Goal: Transaction & Acquisition: Purchase product/service

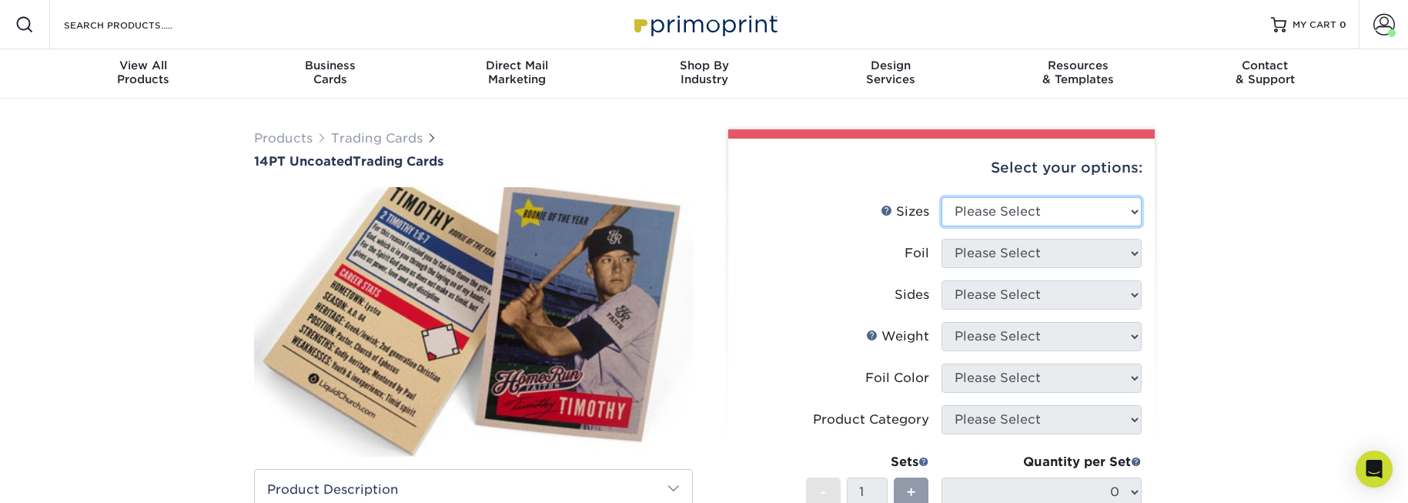
select select "2.50x3.50"
click at [941, 197] on select "Please Select 2.5" x 3.5"" at bounding box center [1041, 211] width 200 height 29
drag, startPoint x: 1034, startPoint y: 263, endPoint x: 1105, endPoint y: 248, distance: 72.5
click at [1105, 248] on select "Please Select Yes No" at bounding box center [1041, 253] width 200 height 29
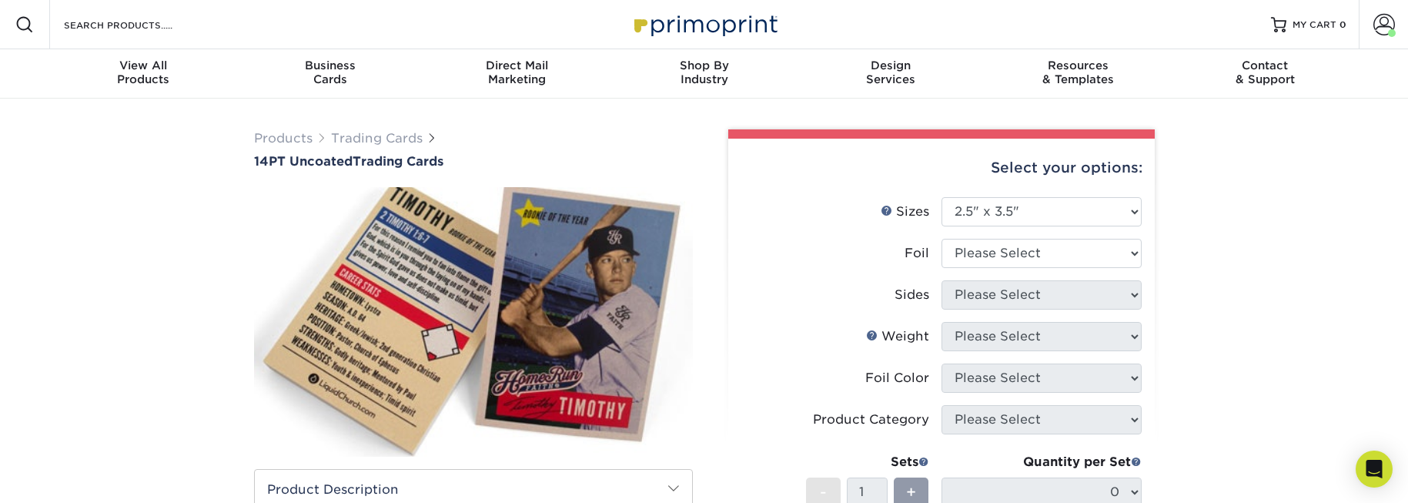
click at [1165, 242] on div "Select your options: Sizes Help Sizes Please Select 2.5" x 3.5" Foil Yes" at bounding box center [935, 478] width 462 height 699
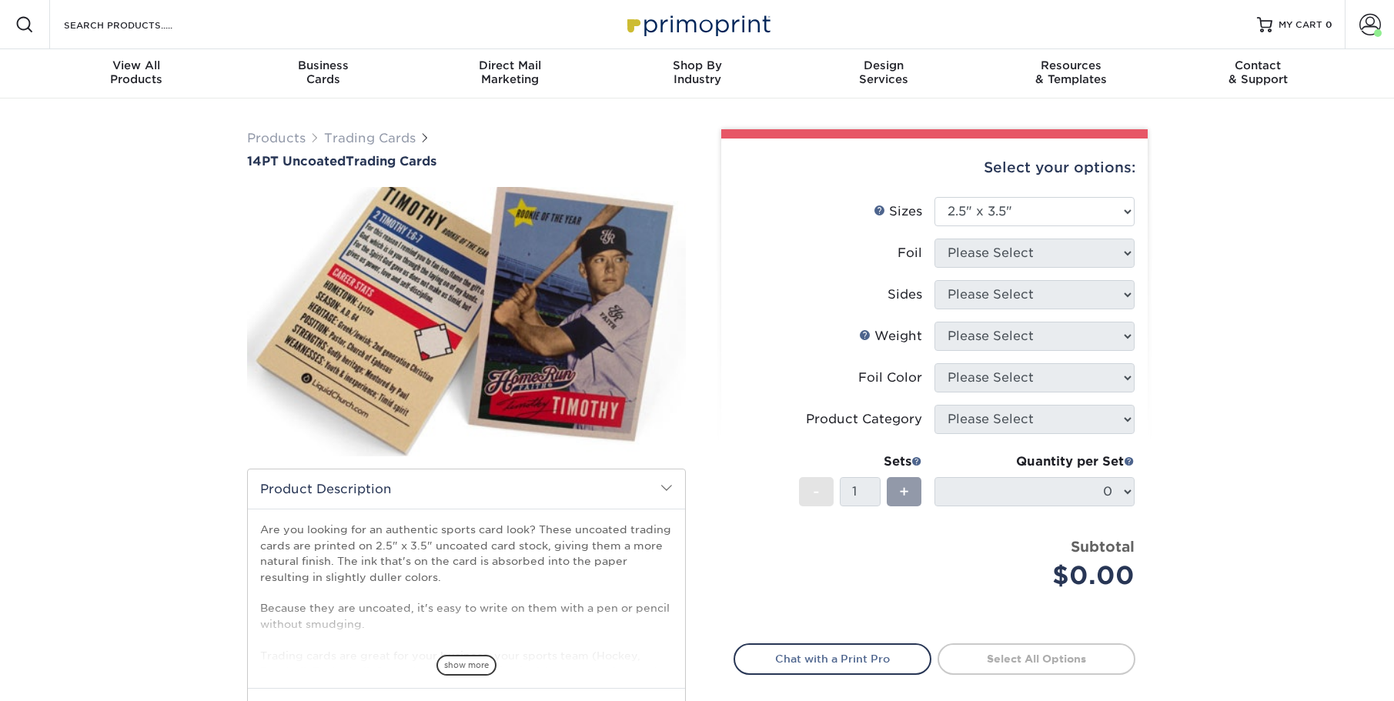
select select "2.50x3.50"
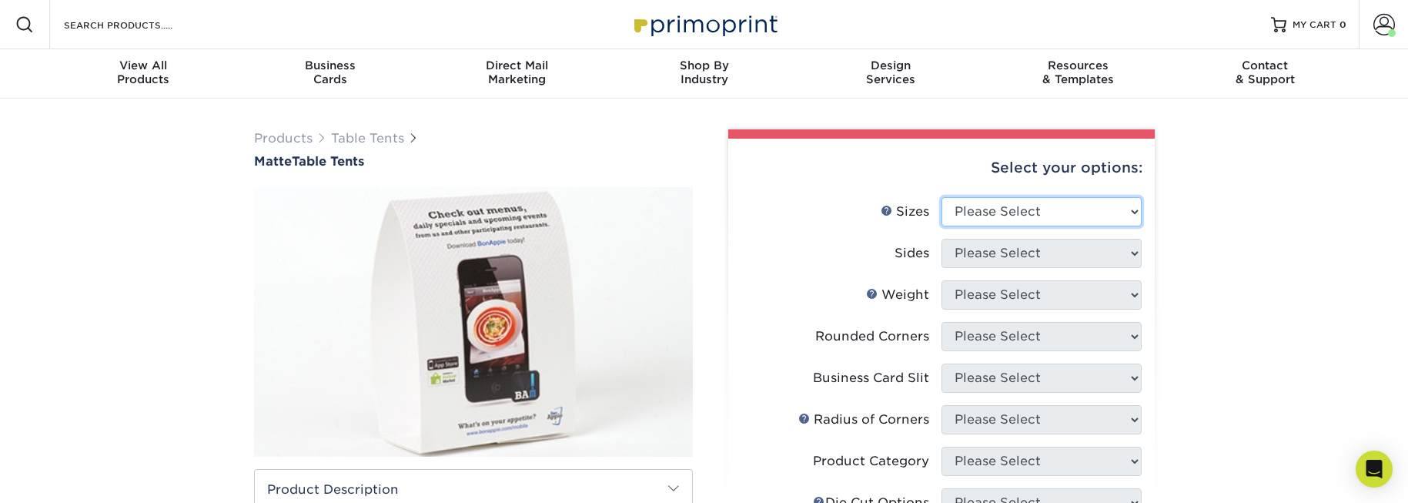
select select "1.50x3.50"
click at [941, 197] on select "Please Select 1.5" x 3.5" 1.75" x 3.5" 2" x 3.5" 2.12" x 5" 2.5" x 2.5" 3.5" x …" at bounding box center [1041, 211] width 200 height 29
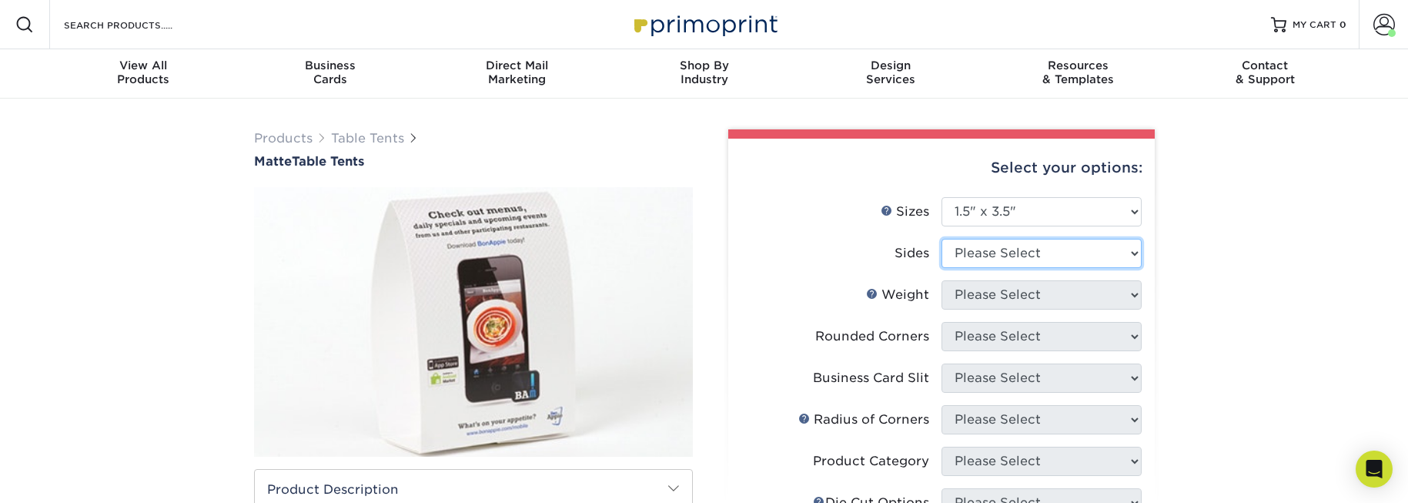
select select "13abbda7-1d64-4f25-8bb2-c179b224825d"
click at [941, 239] on select "Please Select Print Both Sides Print Front Only" at bounding box center [1041, 253] width 200 height 29
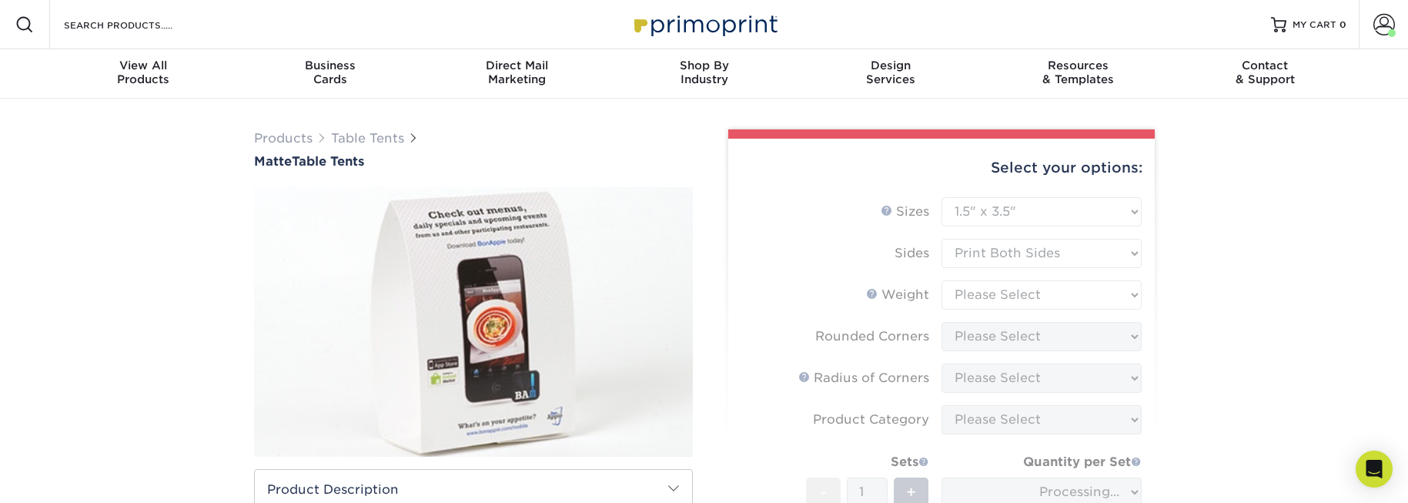
type input "de9e2a56-68c6-4588-baa0-f9ecf000b283"
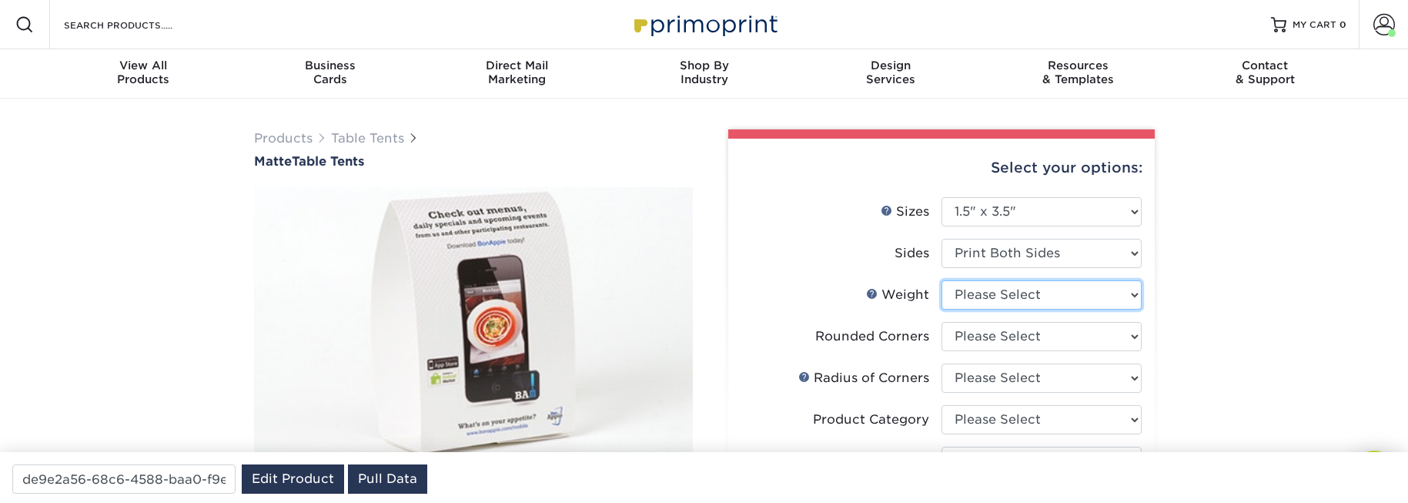
select select "16PT"
click at [941, 280] on select "Please Select 16PT" at bounding box center [1041, 294] width 200 height 29
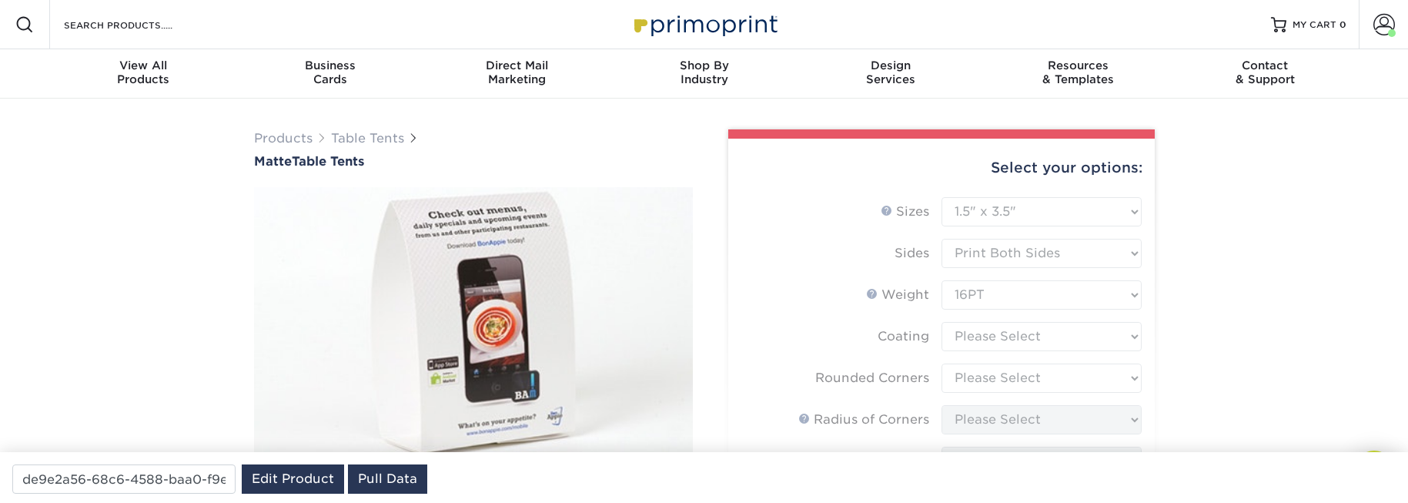
click at [1026, 339] on form "Sizes Help Sizes Please Select 1.5" x 3.5" 1.75" x 3.5" 2" x 3.5" 2.12" x 5" 2.…" at bounding box center [941, 460] width 402 height 526
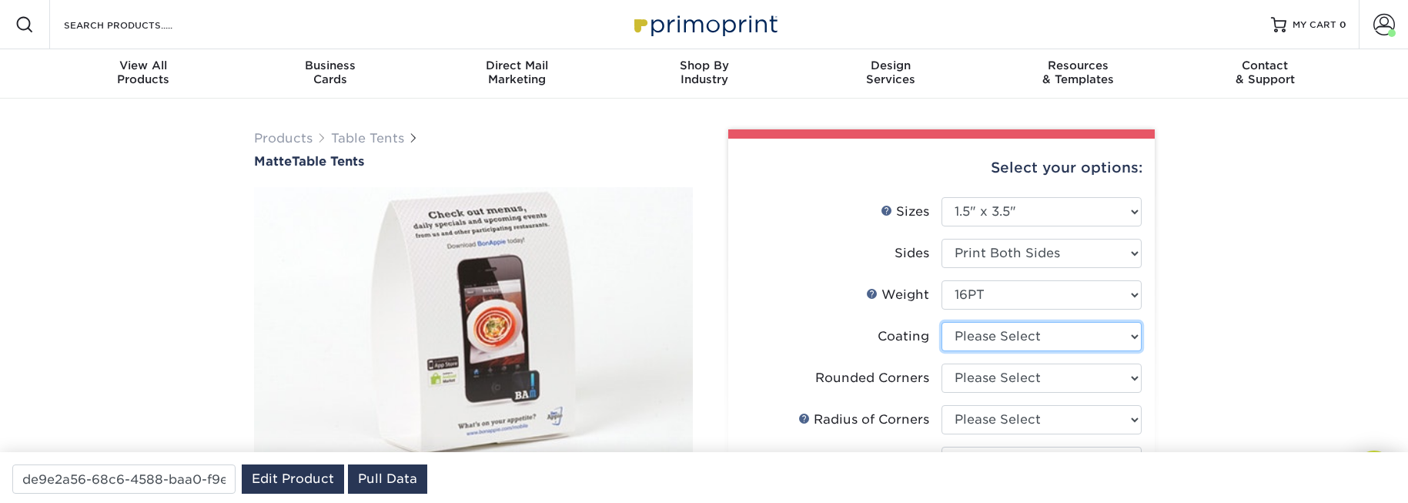
select select "121bb7b5-3b4d-429f-bd8d-bbf80e953313"
click at [941, 322] on select at bounding box center [1041, 336] width 200 height 29
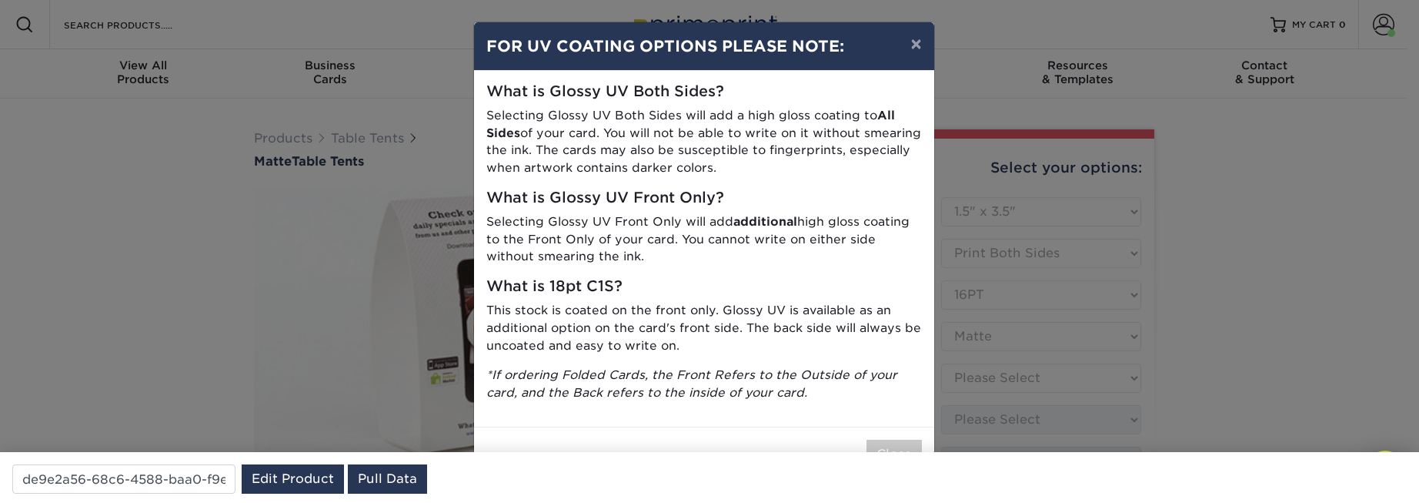
click at [996, 328] on div "× FOR UV COATING OPTIONS PLEASE NOTE: What is Glossy UV Both Sides? Selecting G…" at bounding box center [709, 251] width 1419 height 503
